Goal: Task Accomplishment & Management: Manage account settings

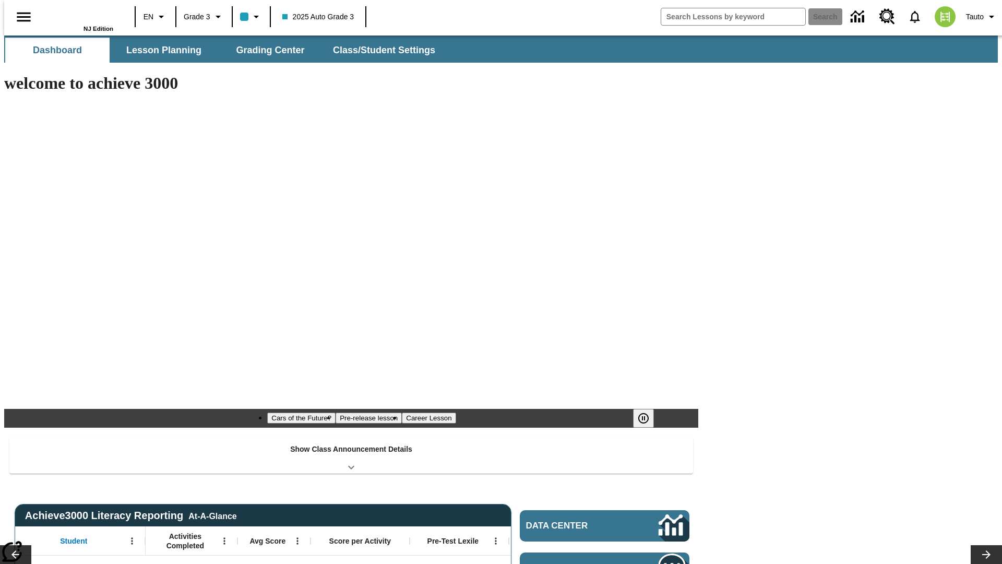
type input "-1"
click at [379, 50] on button "Class/Student Settings" at bounding box center [385, 50] width 120 height 25
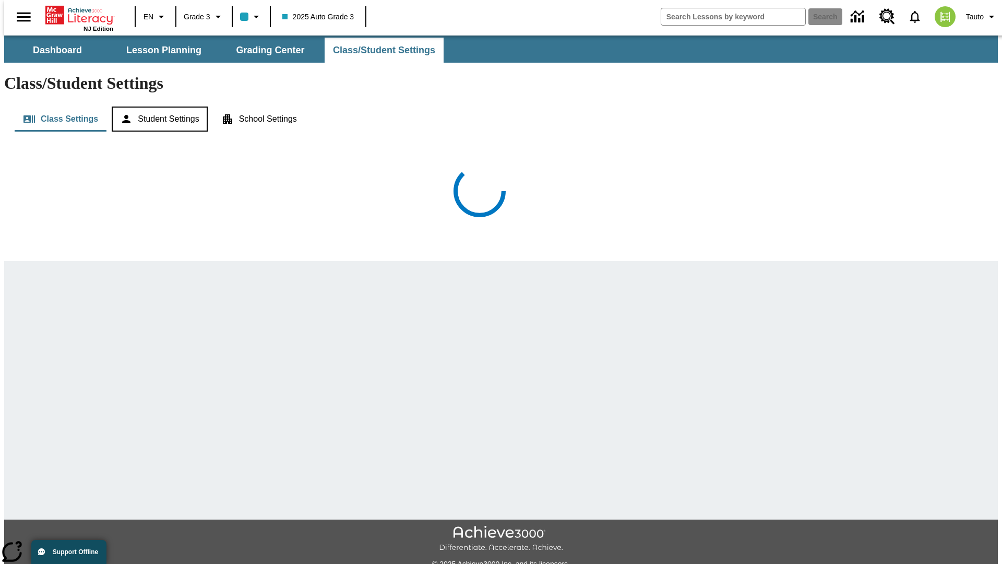
click at [157, 107] on button "Student Settings" at bounding box center [160, 119] width 96 height 25
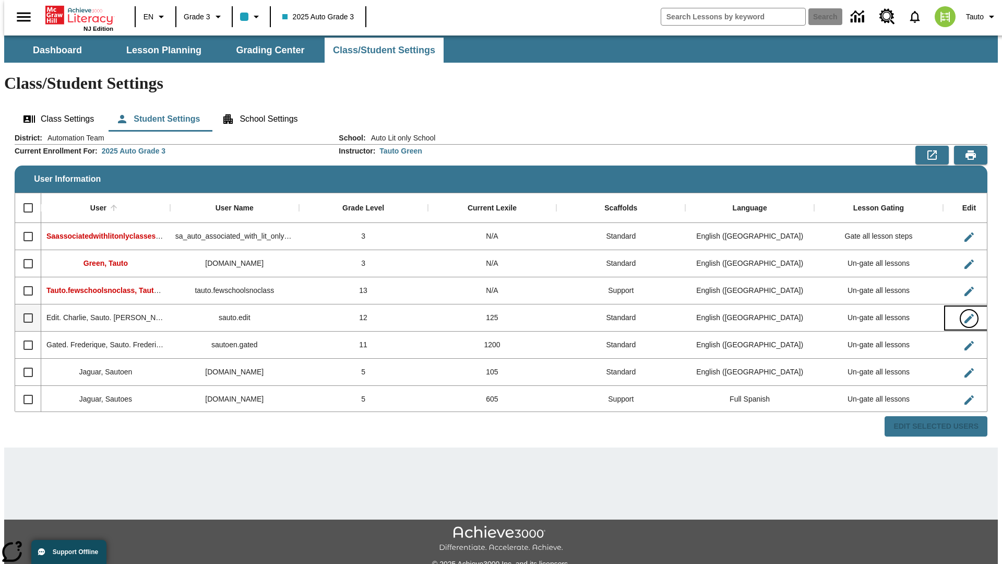
click at [965, 314] on icon "Edit User" at bounding box center [969, 318] width 9 height 9
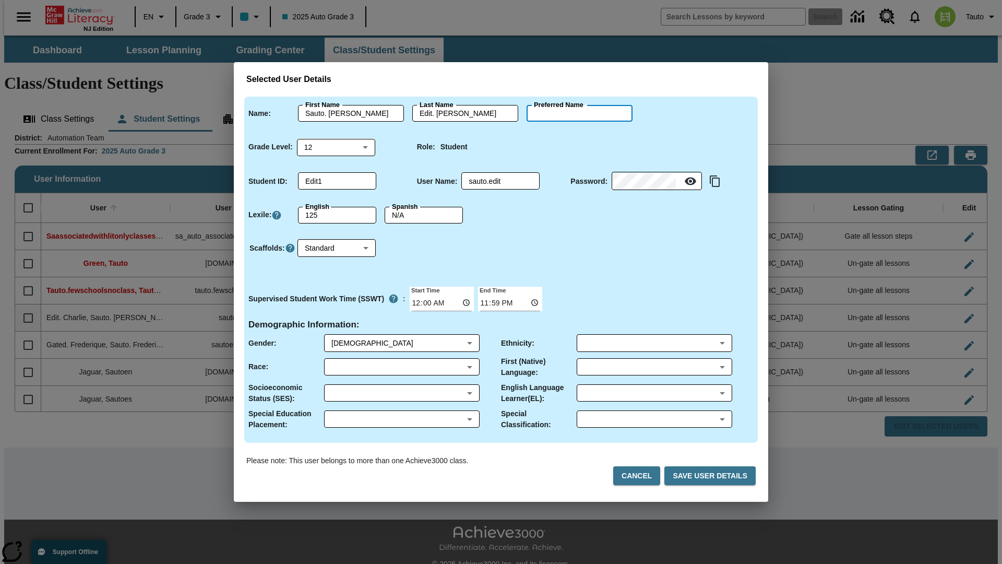
type input "Jaydon"
click at [641, 476] on button "Cancel" at bounding box center [636, 475] width 47 height 19
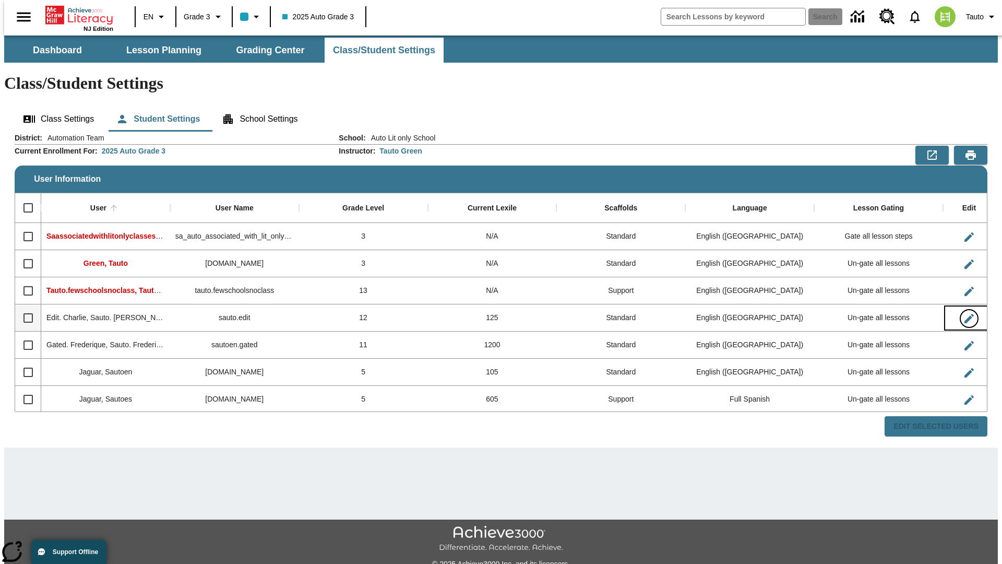
click at [965, 314] on icon "Edit User" at bounding box center [969, 318] width 9 height 9
